Goal: Task Accomplishment & Management: Manage account settings

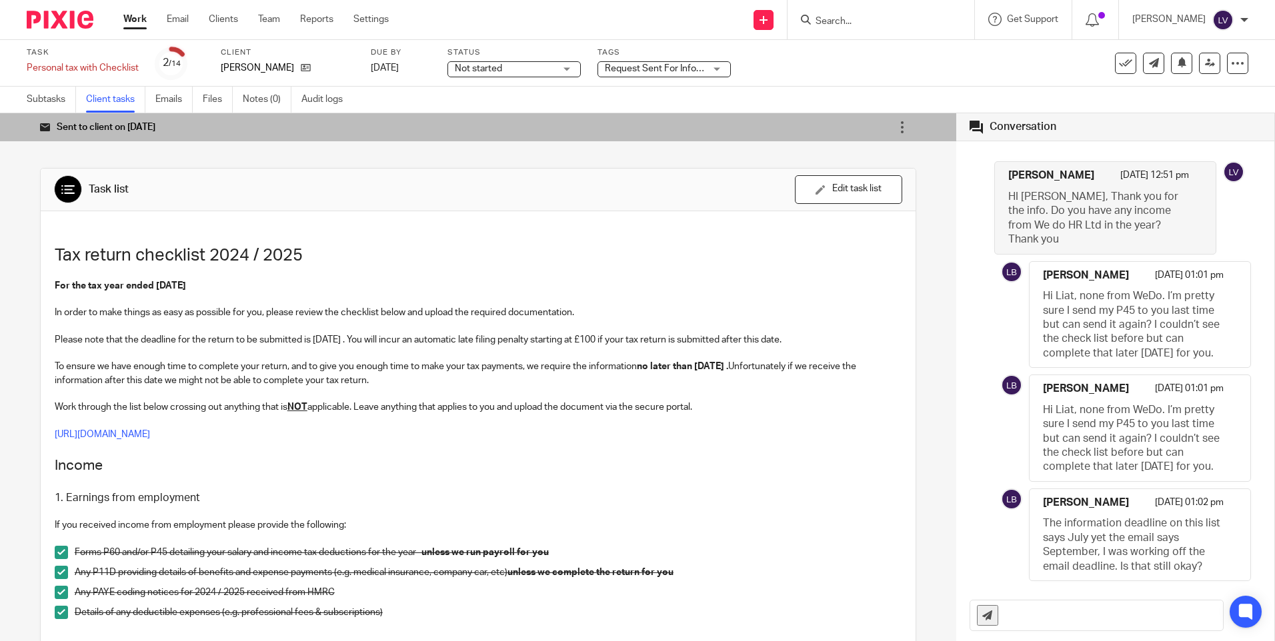
click at [1052, 612] on input "text" at bounding box center [1114, 616] width 218 height 30
type input "Hi [PERSON_NAME], thank you for getting back to me and letting me know about We…"
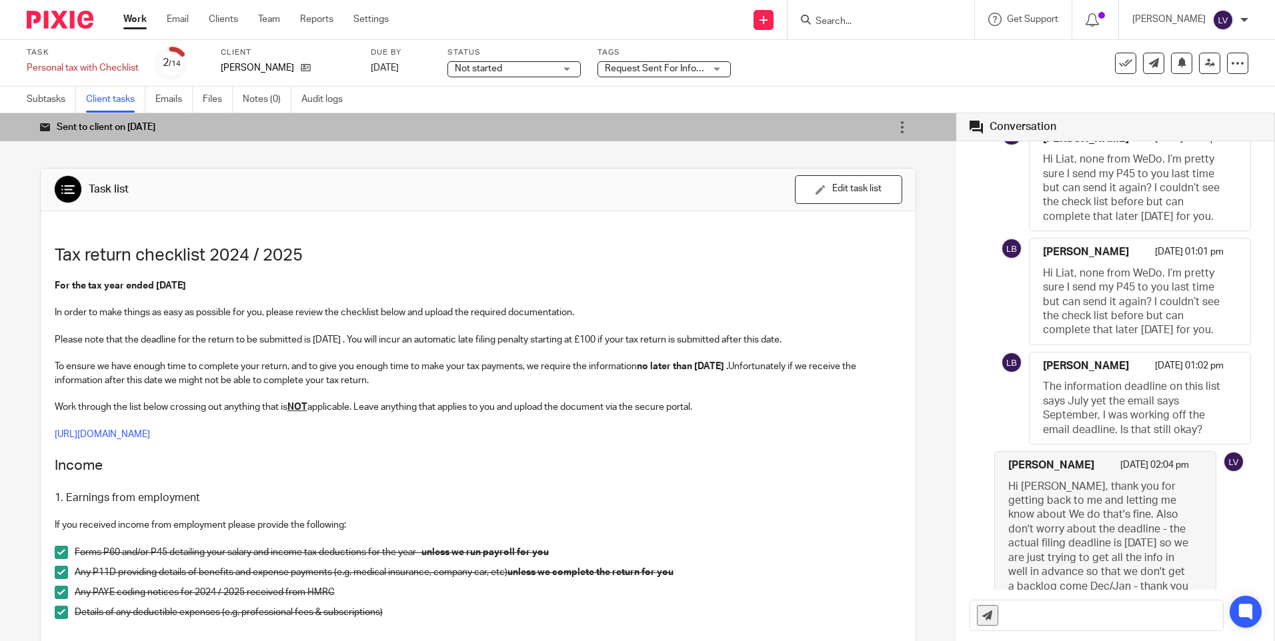
scroll to position [148, 0]
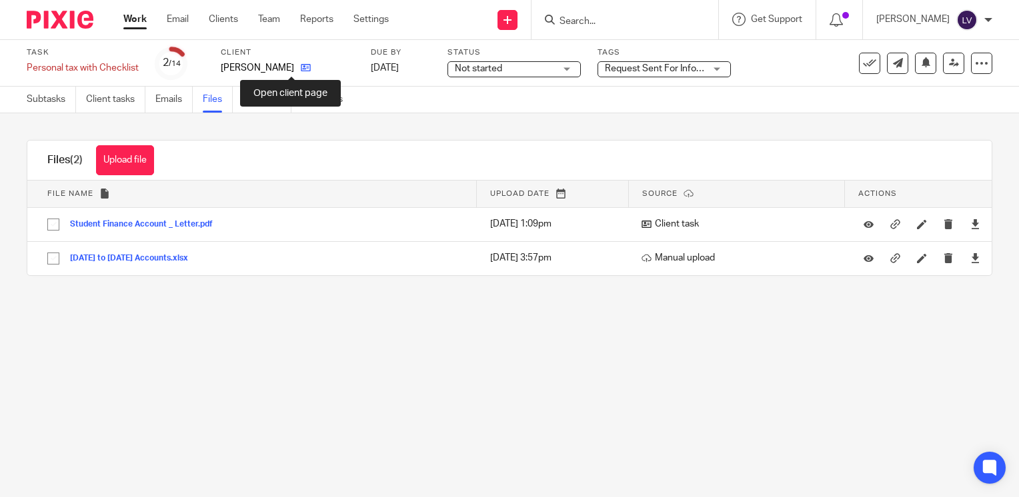
click at [301, 70] on icon at bounding box center [306, 68] width 10 height 10
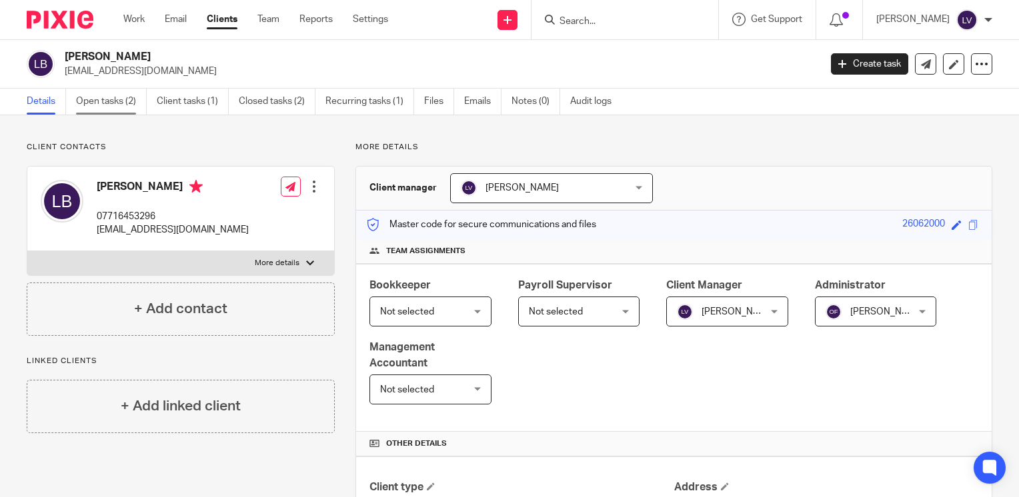
click at [99, 102] on link "Open tasks (2)" at bounding box center [111, 102] width 71 height 26
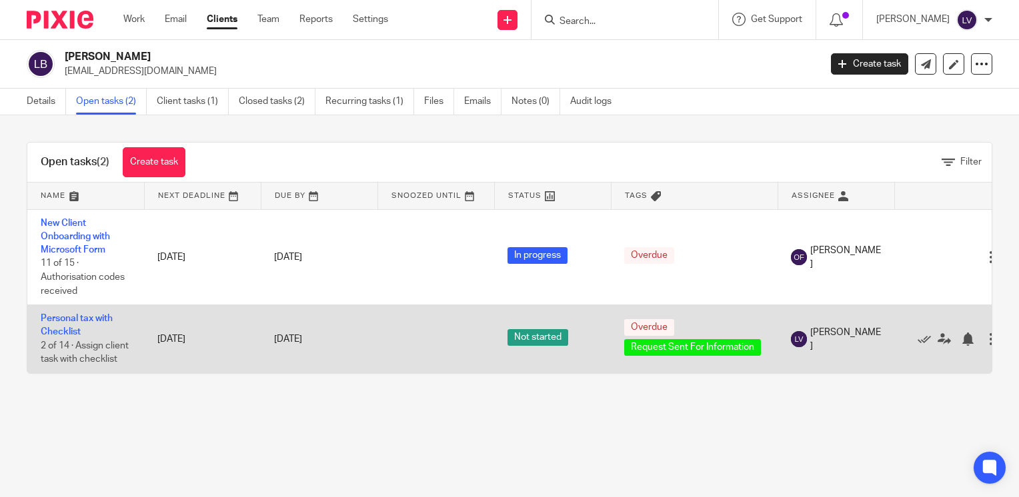
click at [69, 325] on td "Personal tax with Checklist 2 of 14 · Assign client task with checklist" at bounding box center [85, 339] width 117 height 68
click at [75, 316] on link "Personal tax with Checklist" at bounding box center [77, 325] width 72 height 23
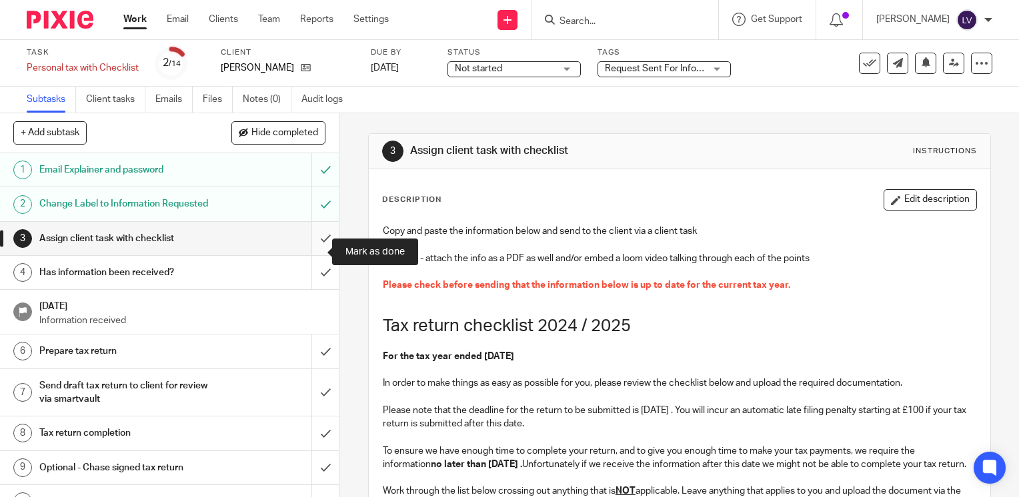
click at [309, 252] on input "submit" at bounding box center [169, 238] width 339 height 33
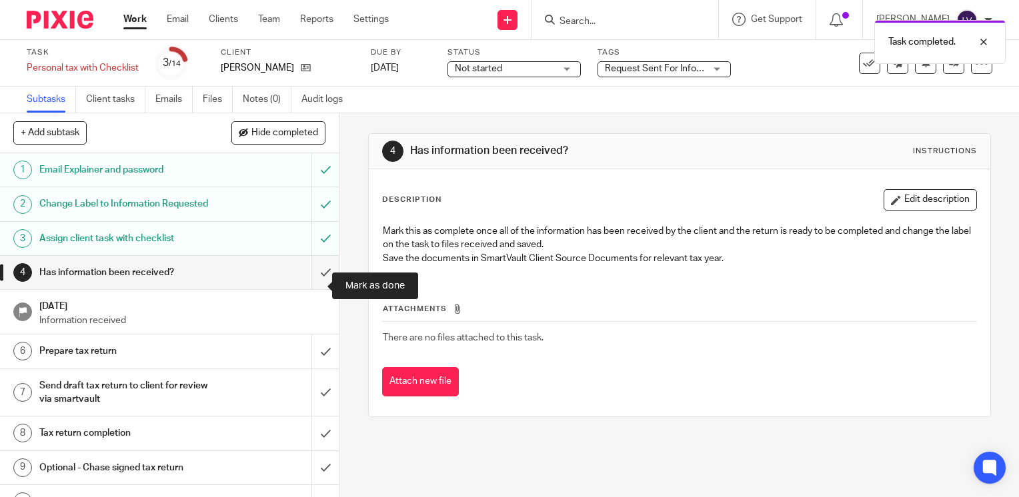
click at [310, 287] on input "submit" at bounding box center [169, 272] width 339 height 33
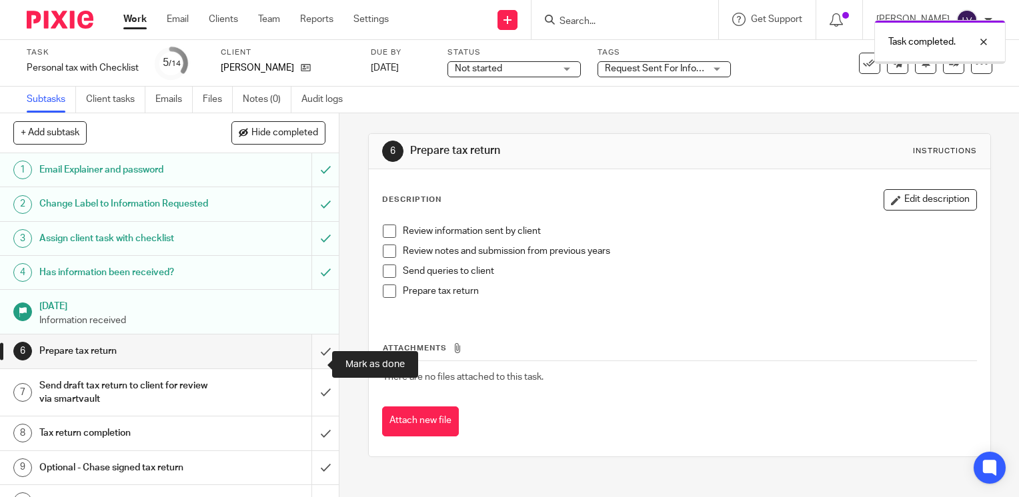
click at [313, 368] on input "submit" at bounding box center [169, 351] width 339 height 33
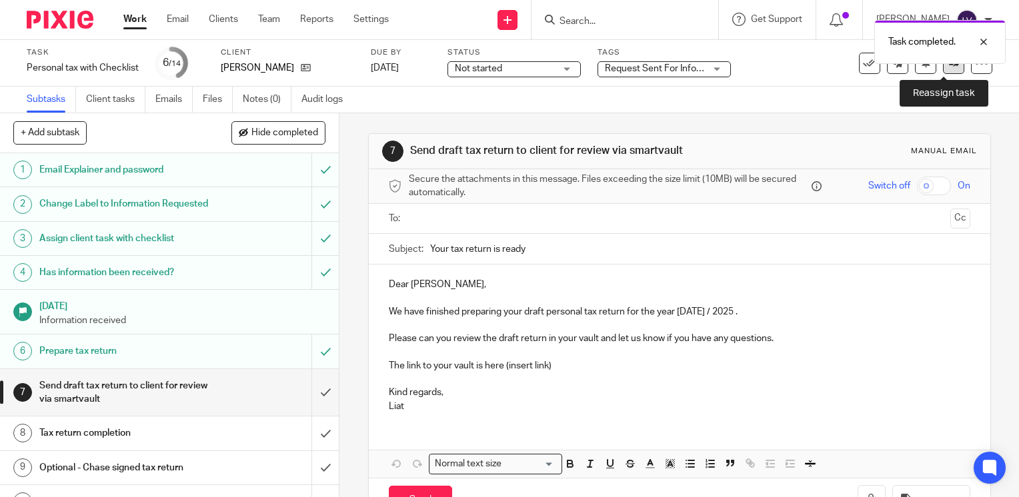
click at [949, 67] on icon at bounding box center [954, 63] width 10 height 10
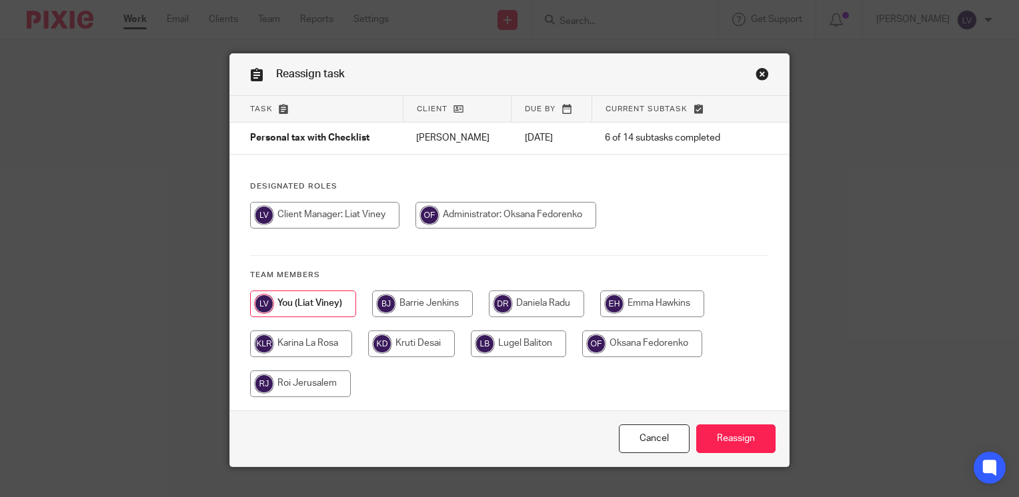
click at [432, 300] on input "radio" at bounding box center [422, 304] width 101 height 27
radio input "true"
click at [748, 440] on input "Reassign" at bounding box center [735, 439] width 79 height 29
